Goal: Transaction & Acquisition: Purchase product/service

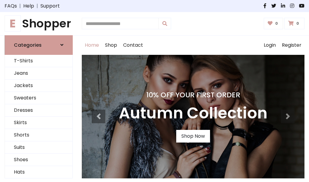
click at [155, 91] on h4 "10% Off Your First Order" at bounding box center [193, 95] width 149 height 8
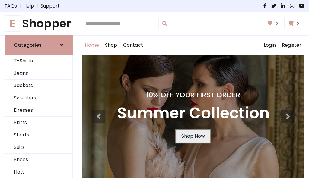
click at [193, 136] on link "Shop Now" at bounding box center [193, 136] width 34 height 13
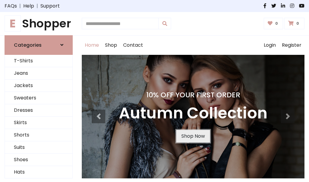
click at [193, 136] on link "Shop Now" at bounding box center [193, 136] width 34 height 13
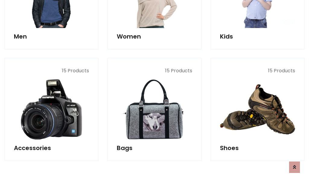
scroll to position [602, 0]
